Goal: Information Seeking & Learning: Learn about a topic

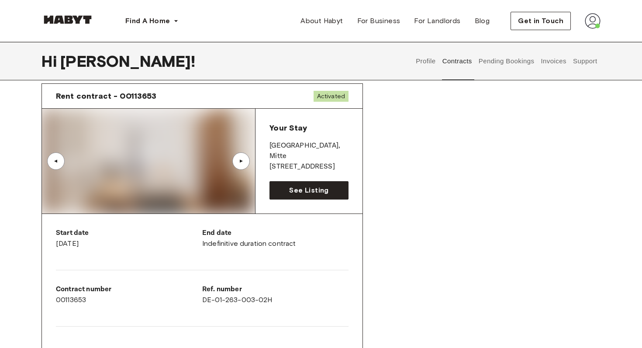
scroll to position [45, 0]
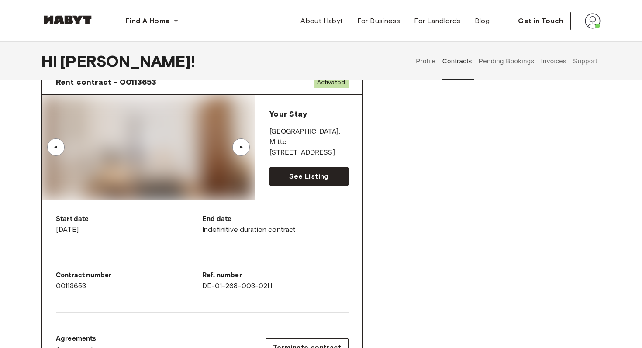
click at [240, 151] on div "▲" at bounding box center [241, 147] width 17 height 17
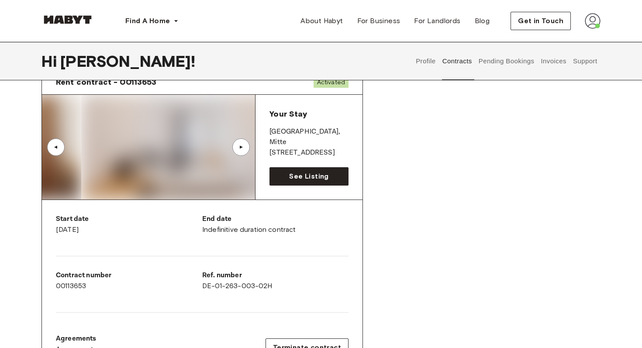
scroll to position [104, 0]
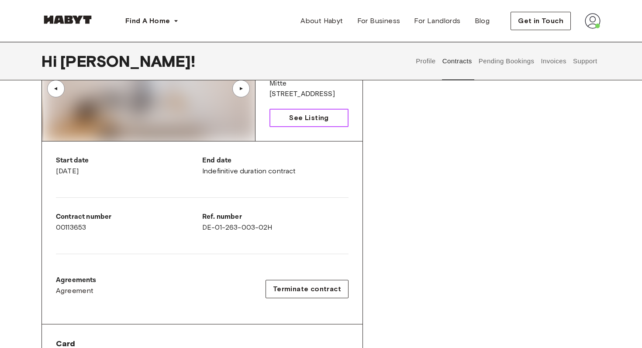
click at [307, 111] on link "See Listing" at bounding box center [309, 118] width 79 height 18
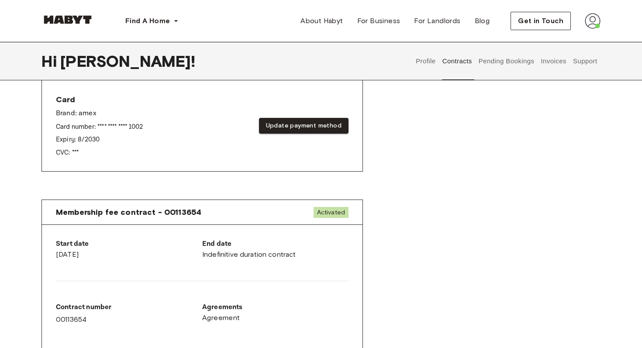
scroll to position [346, 0]
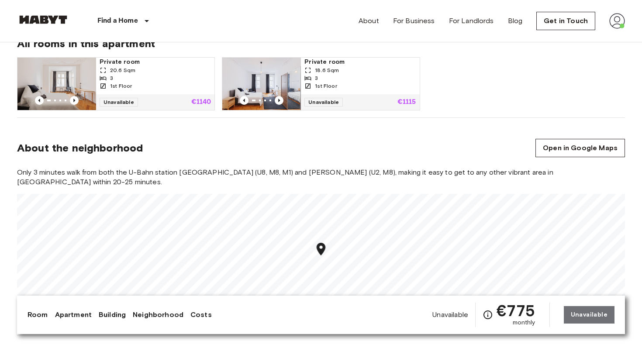
scroll to position [569, 0]
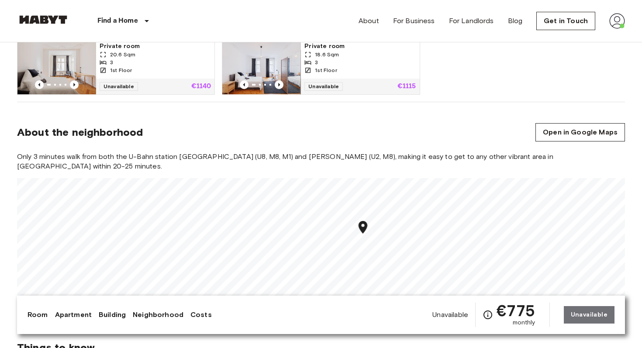
click at [334, 53] on span "18.6 Sqm" at bounding box center [327, 55] width 24 height 8
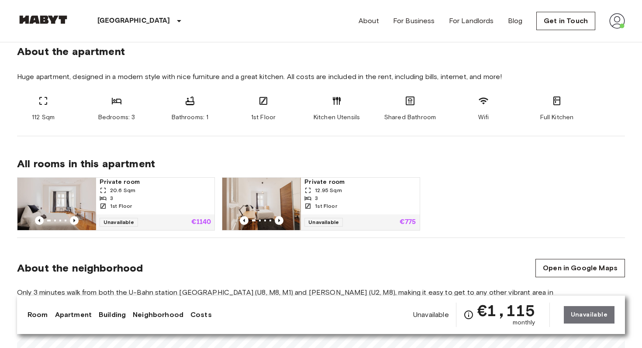
scroll to position [533, 0]
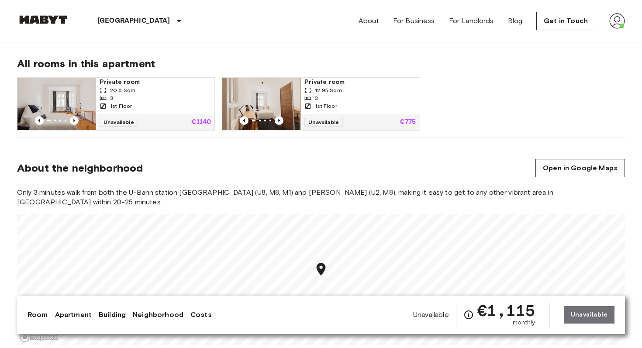
click at [410, 124] on p "€775" at bounding box center [408, 122] width 17 height 7
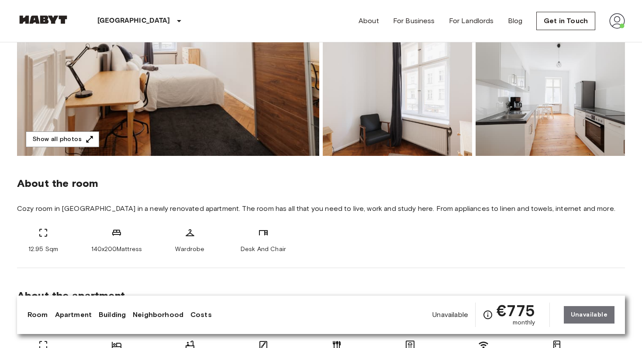
scroll to position [192, 0]
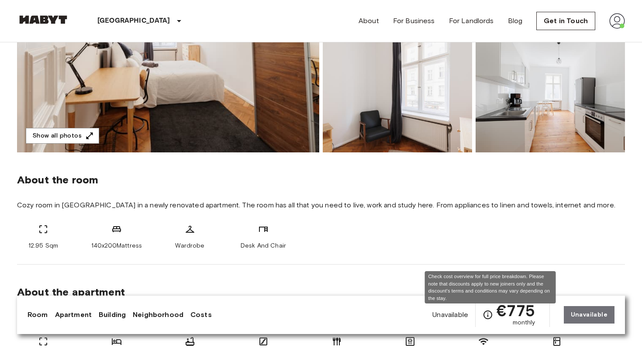
click at [489, 315] on icon "Check cost overview for full price breakdown. Please note that discounts apply …" at bounding box center [488, 315] width 10 height 10
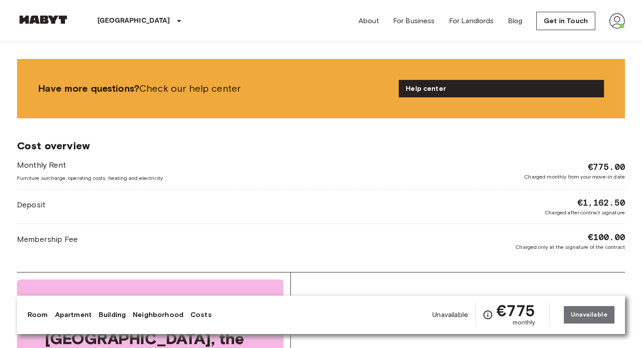
scroll to position [953, 0]
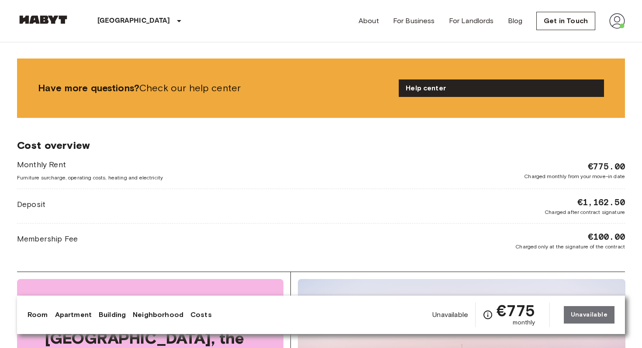
click at [111, 178] on span "Furniture surcharge, operating costs, heating and electricity" at bounding box center [90, 178] width 146 height 8
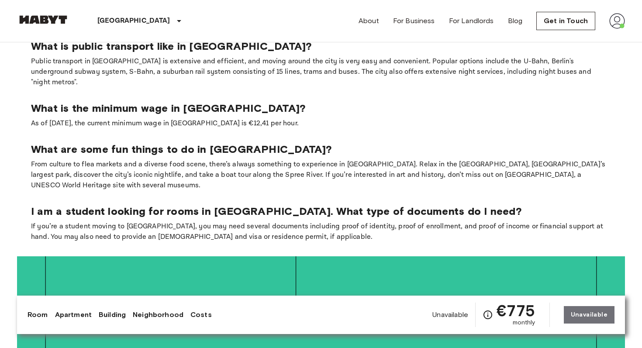
scroll to position [1418, 0]
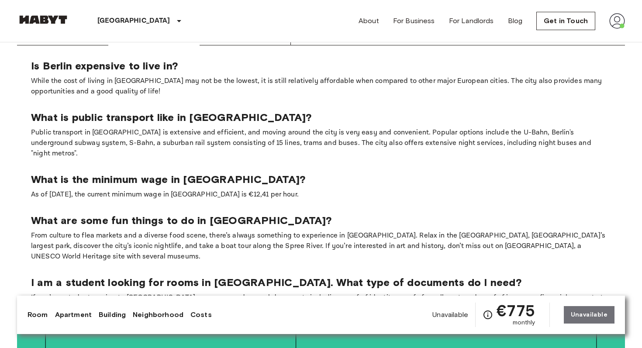
click at [620, 24] on img at bounding box center [618, 21] width 16 height 16
click at [576, 40] on li "Profile" at bounding box center [591, 37] width 87 height 16
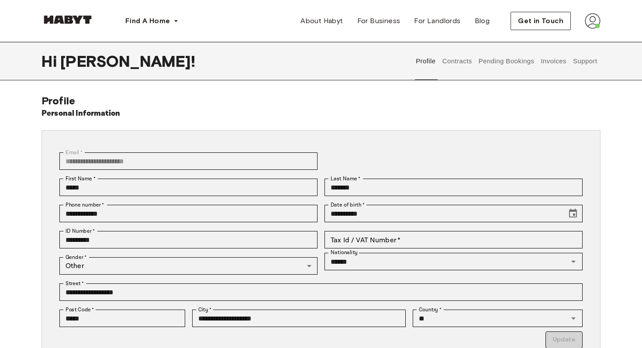
click at [452, 62] on button "Contracts" at bounding box center [457, 61] width 32 height 38
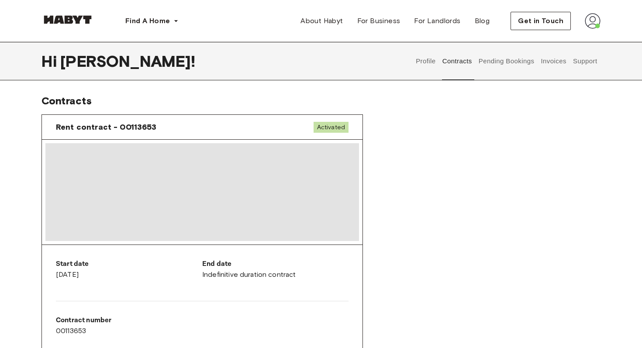
click at [499, 62] on button "Pending Bookings" at bounding box center [507, 61] width 58 height 38
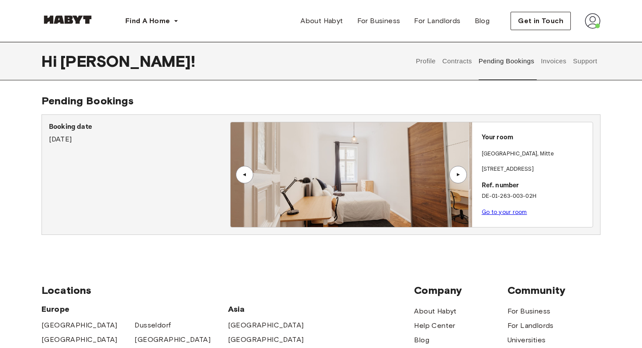
click at [573, 60] on button "Support" at bounding box center [585, 61] width 27 height 38
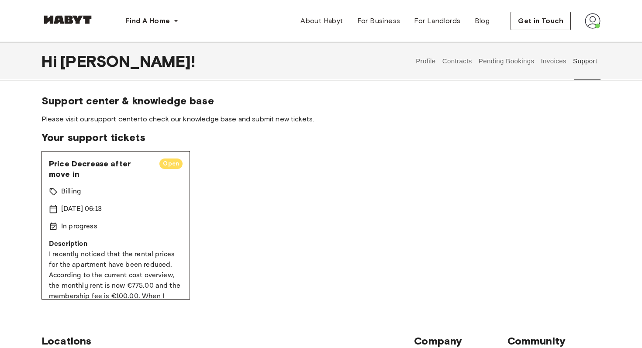
click at [63, 200] on div "Price Decrease after move in Open Billing [DATE] 06:13 In progress Description …" at bounding box center [116, 225] width 149 height 149
